Goal: Transaction & Acquisition: Download file/media

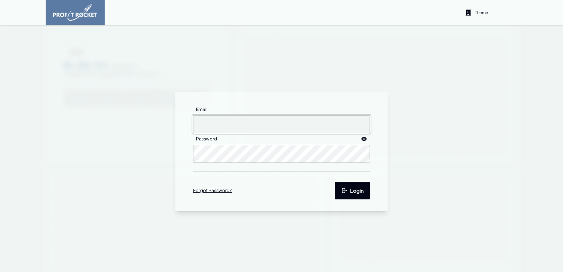
type input "[EMAIL_ADDRESS][DOMAIN_NAME]"
click at [346, 191] on button "Login" at bounding box center [352, 191] width 35 height 18
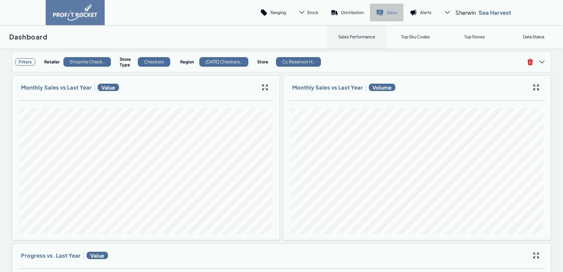
click at [387, 14] on p "Sales" at bounding box center [392, 13] width 11 height 6
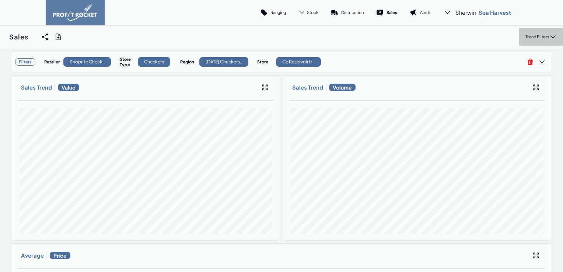
click at [532, 38] on p "Trend Filters" at bounding box center [538, 37] width 24 height 6
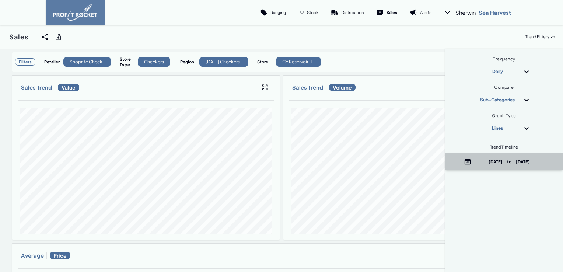
click at [508, 161] on p "August 29th, 2025 to September 1st, 2025" at bounding box center [510, 162] width 70 height 6
select select "8"
select select "2025"
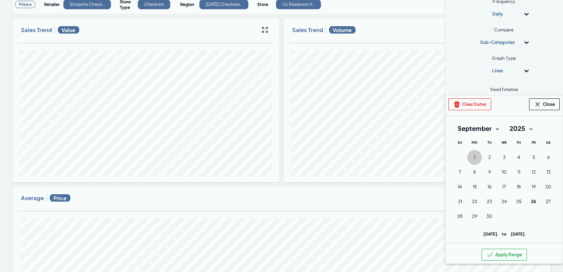
scroll to position [74, 0]
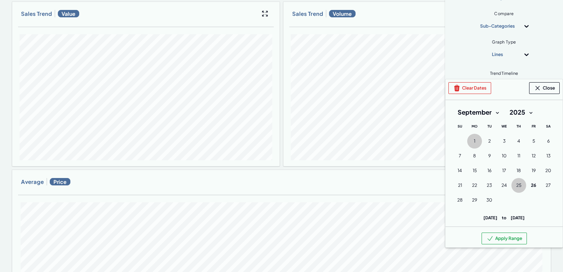
click at [517, 185] on span "25" at bounding box center [519, 186] width 5 height 6
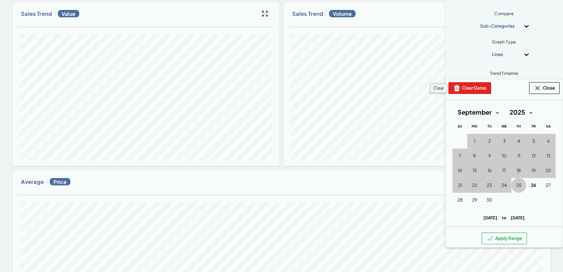
click at [468, 84] on button "Clear Dates" at bounding box center [470, 88] width 43 height 12
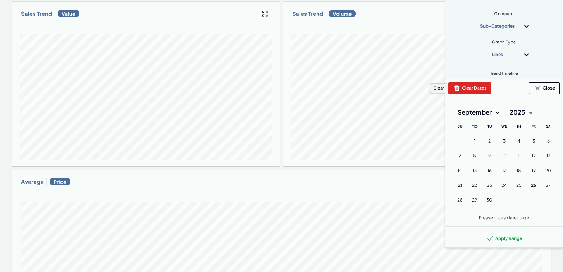
click at [466, 88] on button "Clear Dates" at bounding box center [470, 88] width 43 height 12
click at [470, 140] on button "1 1st September (Monday)" at bounding box center [474, 141] width 15 height 15
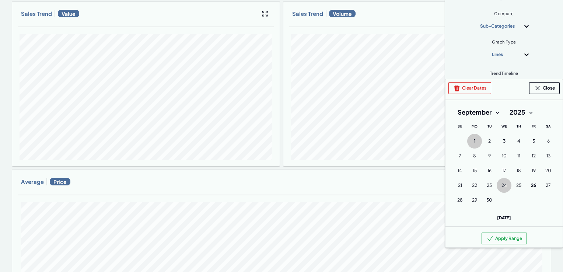
click at [502, 184] on span "24" at bounding box center [505, 186] width 6 height 6
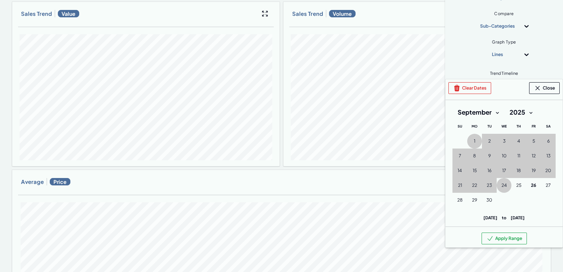
click at [504, 237] on button "Apply Range" at bounding box center [504, 239] width 45 height 12
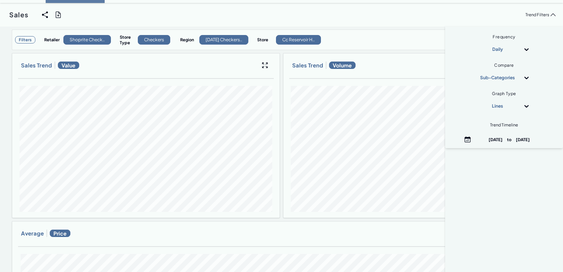
scroll to position [0, 0]
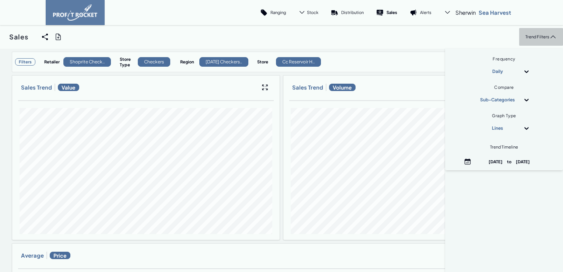
click at [531, 39] on p "Trend Filters" at bounding box center [538, 37] width 24 height 6
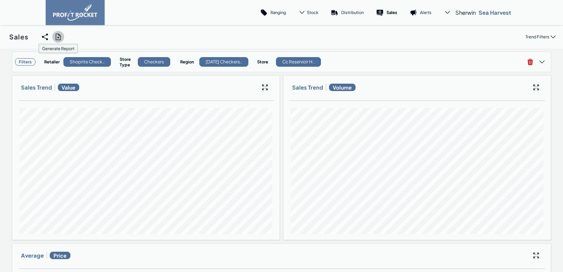
click at [58, 36] on icon at bounding box center [58, 36] width 7 height 7
click at [0, 37] on input "checkbox" at bounding box center [0, 37] width 0 height 0
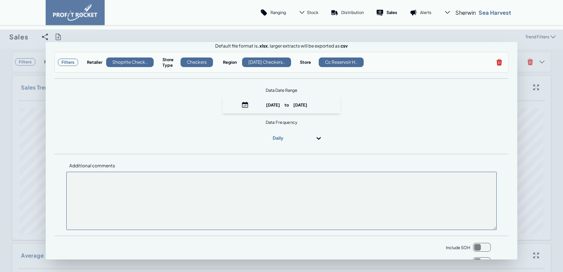
scroll to position [89, 0]
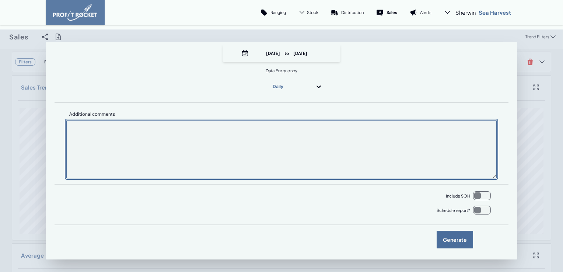
click at [122, 136] on textarea at bounding box center [281, 149] width 431 height 58
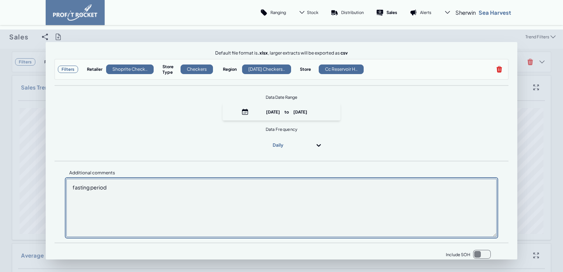
scroll to position [0, 0]
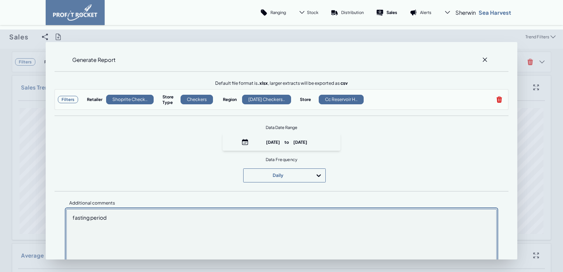
type textarea "fasting period"
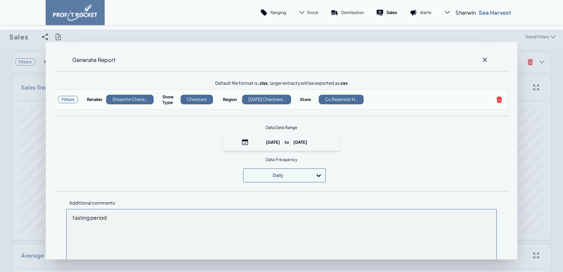
click at [317, 176] on div "Daily" at bounding box center [284, 175] width 83 height 14
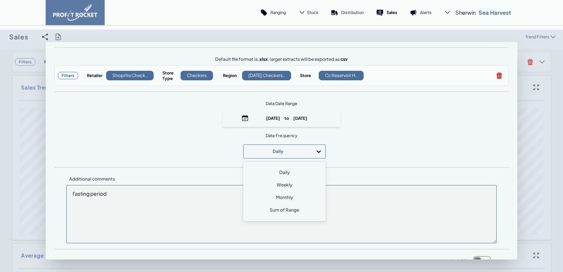
scroll to position [29, 0]
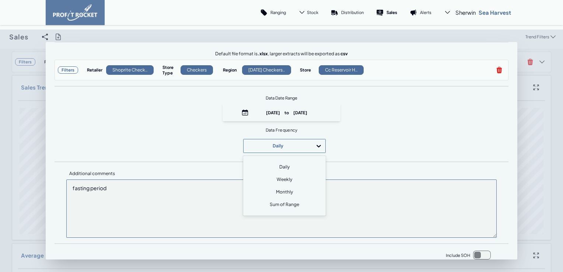
click at [386, 150] on div "option Daily focused, 1 of 4. 4 results available. Use Up and Down to choose op…" at bounding box center [285, 146] width 454 height 14
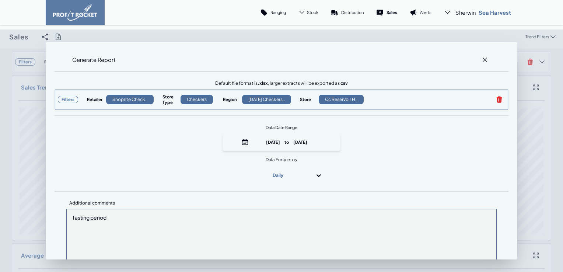
click at [68, 101] on h3 "Filters" at bounding box center [68, 99] width 20 height 7
click at [482, 59] on icon at bounding box center [485, 59] width 7 height 7
click at [0, 37] on input "checkbox" at bounding box center [0, 37] width 0 height 0
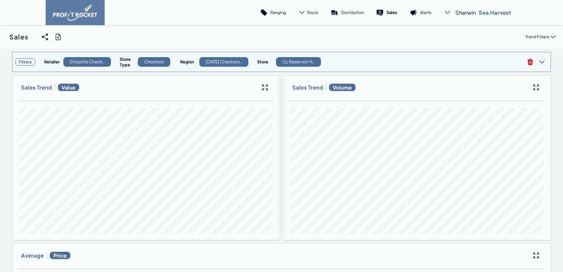
click at [21, 60] on h3 "Filters" at bounding box center [25, 61] width 20 height 7
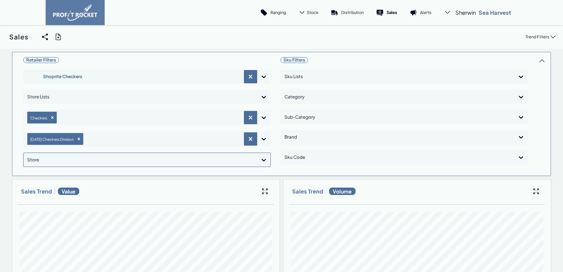
click at [262, 159] on icon at bounding box center [264, 160] width 4 height 3
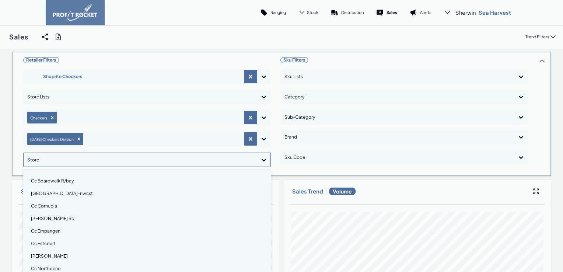
click at [47, 206] on div "Cc Cornubia" at bounding box center [147, 206] width 241 height 13
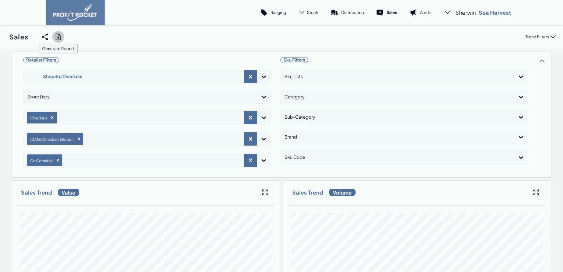
click at [61, 37] on icon at bounding box center [58, 36] width 7 height 7
click at [0, 37] on input "checkbox" at bounding box center [0, 37] width 0 height 0
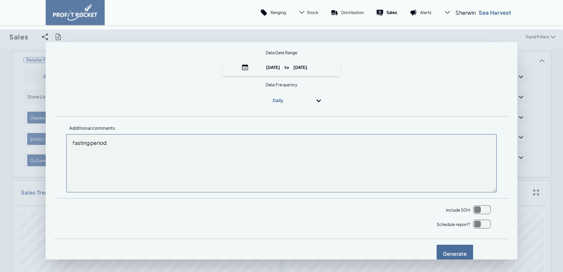
scroll to position [89, 0]
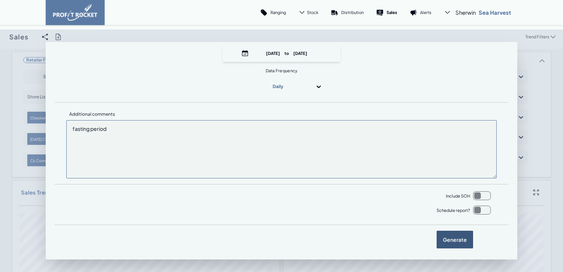
click at [441, 242] on label "Generate" at bounding box center [455, 240] width 37 height 18
click at [0, 37] on input "checkbox" at bounding box center [0, 37] width 0 height 0
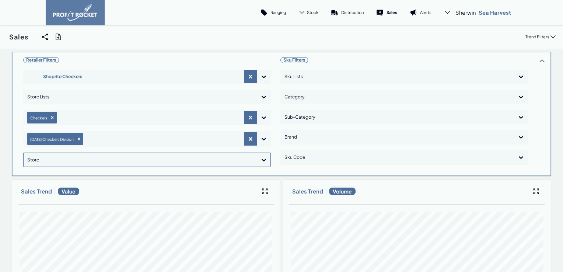
click at [261, 160] on icon at bounding box center [263, 159] width 7 height 7
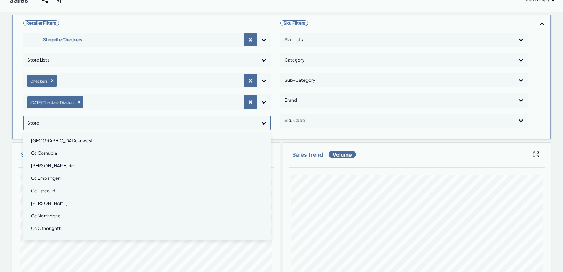
scroll to position [0, 0]
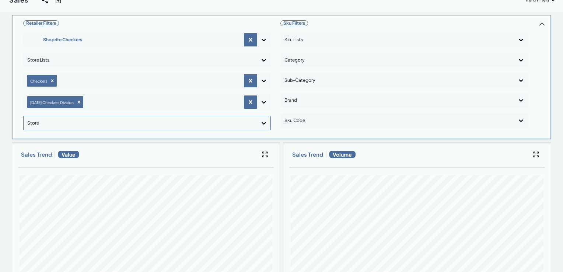
click at [264, 122] on icon at bounding box center [264, 123] width 4 height 3
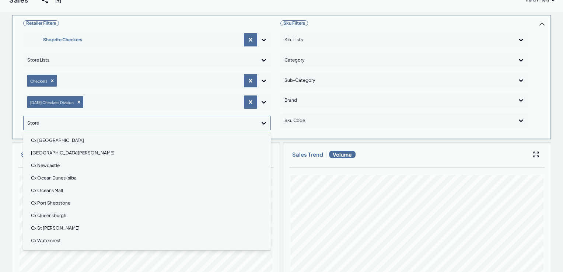
scroll to position [456, 0]
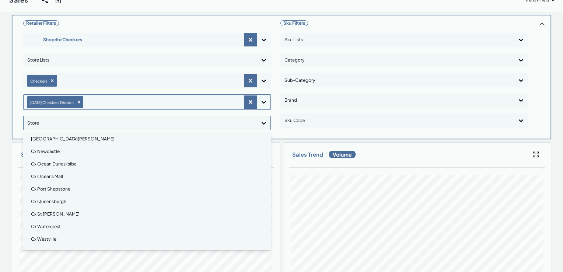
click at [263, 100] on icon at bounding box center [263, 101] width 7 height 7
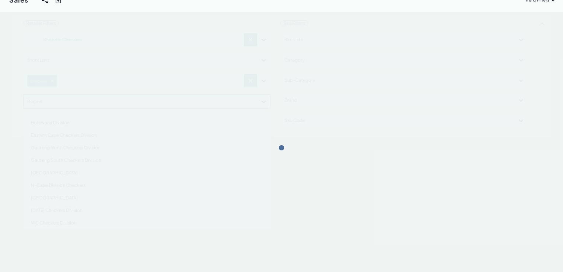
click at [248, 102] on div at bounding box center [281, 148] width 563 height 272
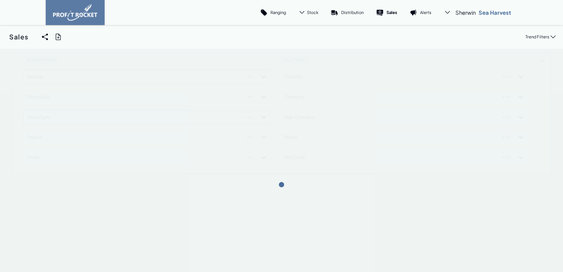
scroll to position [87, 0]
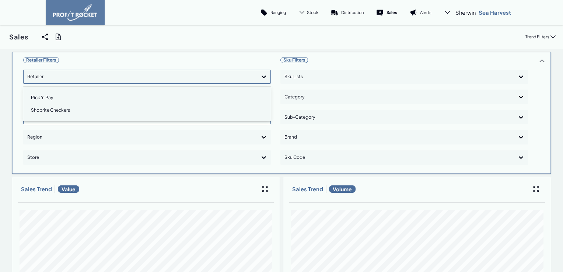
click at [261, 80] on icon at bounding box center [263, 76] width 7 height 7
click at [59, 112] on div "Shoprite Checkers" at bounding box center [147, 110] width 241 height 13
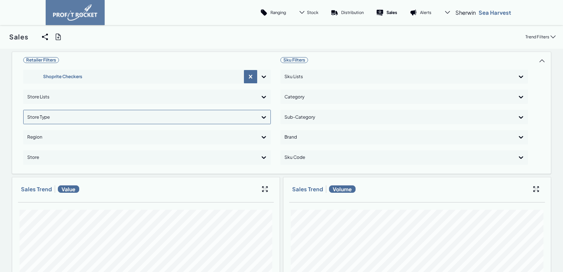
click at [261, 119] on icon at bounding box center [263, 117] width 7 height 7
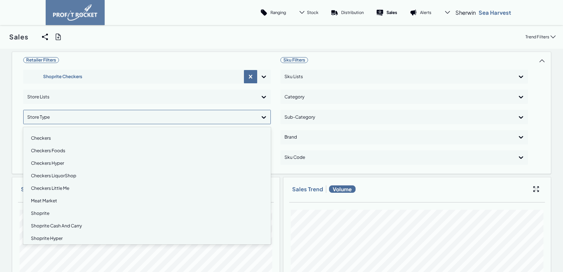
click at [50, 163] on div "Checkers Hyper" at bounding box center [147, 163] width 241 height 13
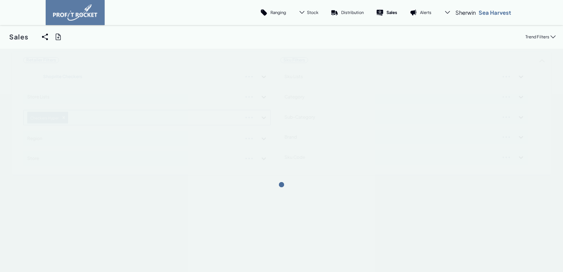
scroll to position [89, 0]
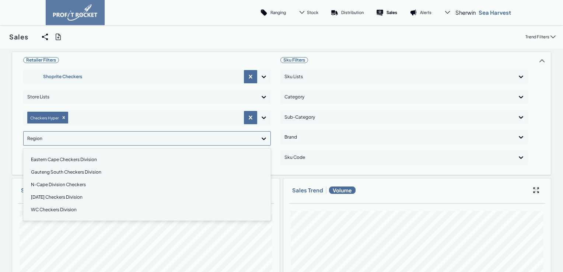
click at [263, 138] on icon at bounding box center [263, 138] width 7 height 7
click at [54, 197] on div "Natal Checkers Division" at bounding box center [147, 197] width 241 height 13
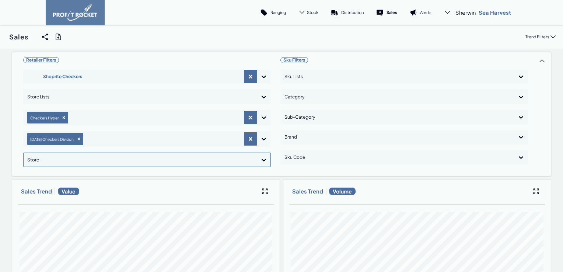
click at [263, 160] on icon at bounding box center [264, 160] width 4 height 3
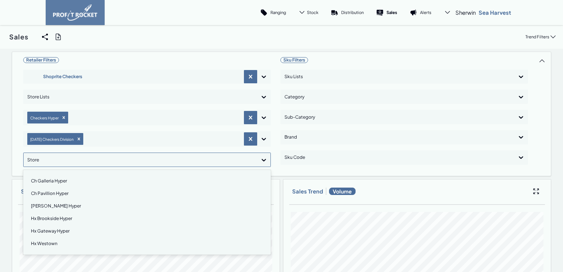
click at [50, 181] on div "Ch Galleria Hyper" at bounding box center [147, 181] width 241 height 13
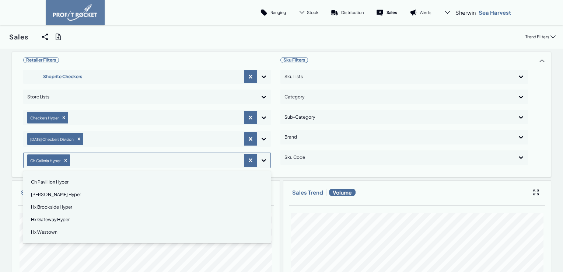
click at [50, 181] on div "Ch Pavillion Hyper" at bounding box center [147, 182] width 241 height 13
click at [50, 181] on div "Ch Shallcross Hyper" at bounding box center [147, 182] width 241 height 13
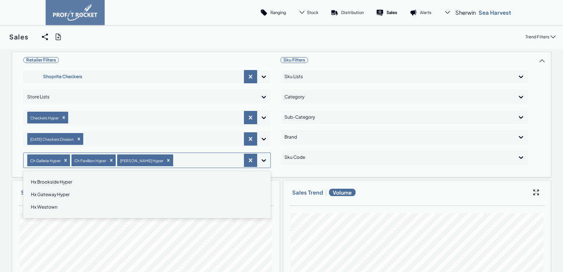
click at [50, 181] on div "Hx Brookside Hyper" at bounding box center [147, 182] width 241 height 13
click at [50, 181] on div "Hx Gateway Hyper" at bounding box center [147, 182] width 241 height 13
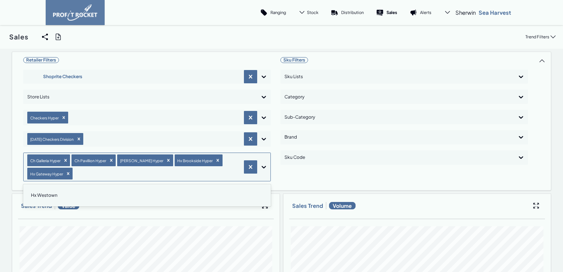
click at [49, 195] on div "Hx Westown" at bounding box center [147, 195] width 241 height 13
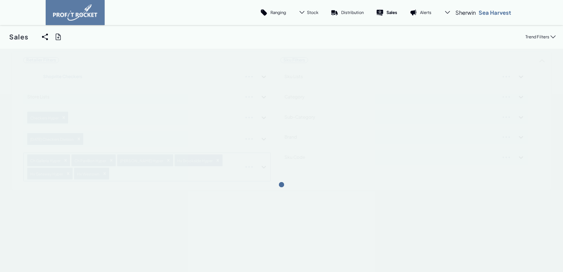
click at [263, 167] on div "Retailer Filters Shoprite Checkers Store Lists Checkers Hyper Natal Checkers Di…" at bounding box center [282, 121] width 540 height 139
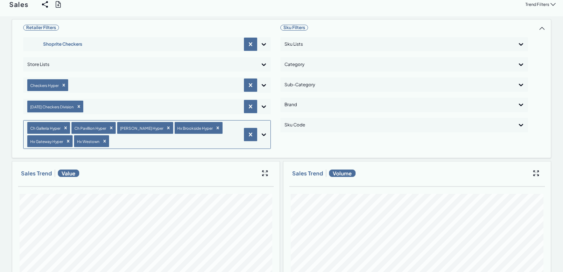
scroll to position [0, 0]
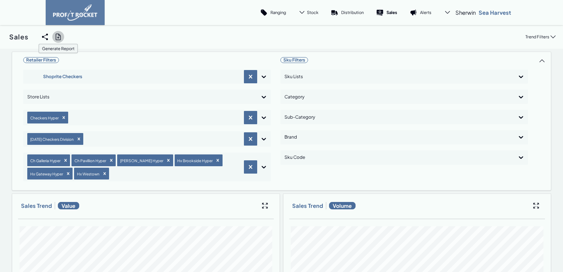
click at [59, 38] on icon at bounding box center [58, 36] width 7 height 7
click at [0, 37] on input "checkbox" at bounding box center [0, 37] width 0 height 0
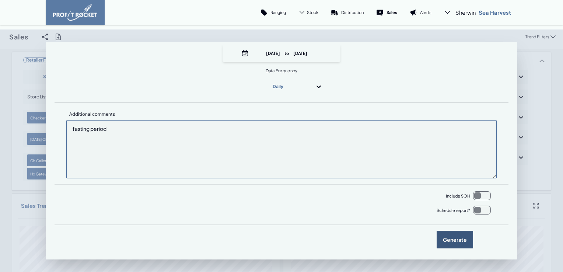
click at [442, 239] on label "Generate" at bounding box center [455, 240] width 37 height 18
click at [0, 37] on input "checkbox" at bounding box center [0, 37] width 0 height 0
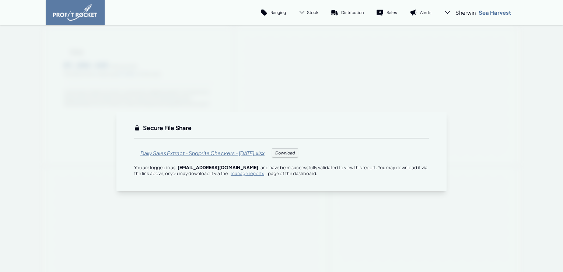
click at [263, 153] on span "Daily Sales Extract - Shoprite Checkers - [DATE].xlsx" at bounding box center [202, 153] width 137 height 18
click at [234, 152] on span "Daily Sales Extract - Shoprite Checkers - [DATE].xlsx" at bounding box center [202, 153] width 137 height 18
